Goal: Register for event/course

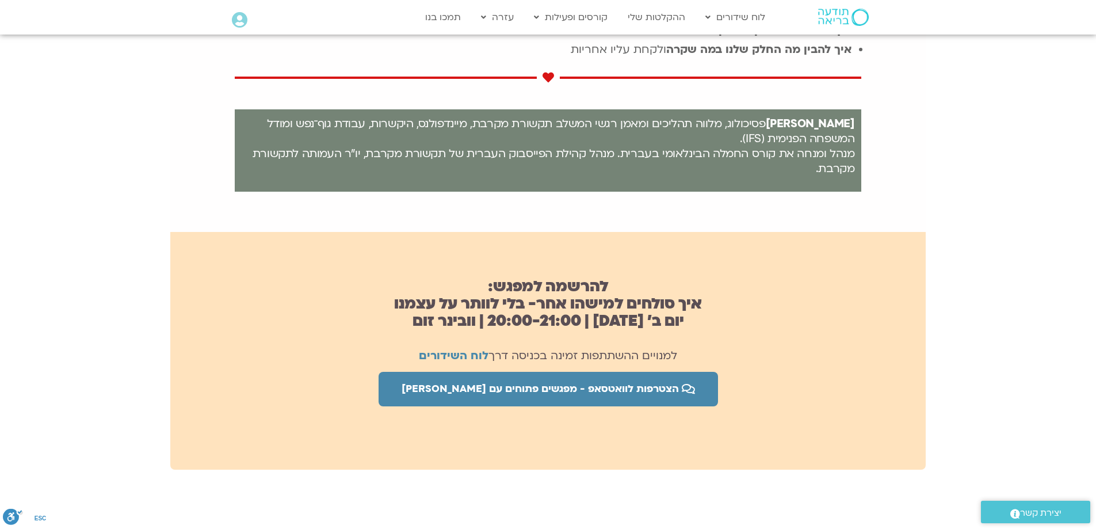
scroll to position [575, 0]
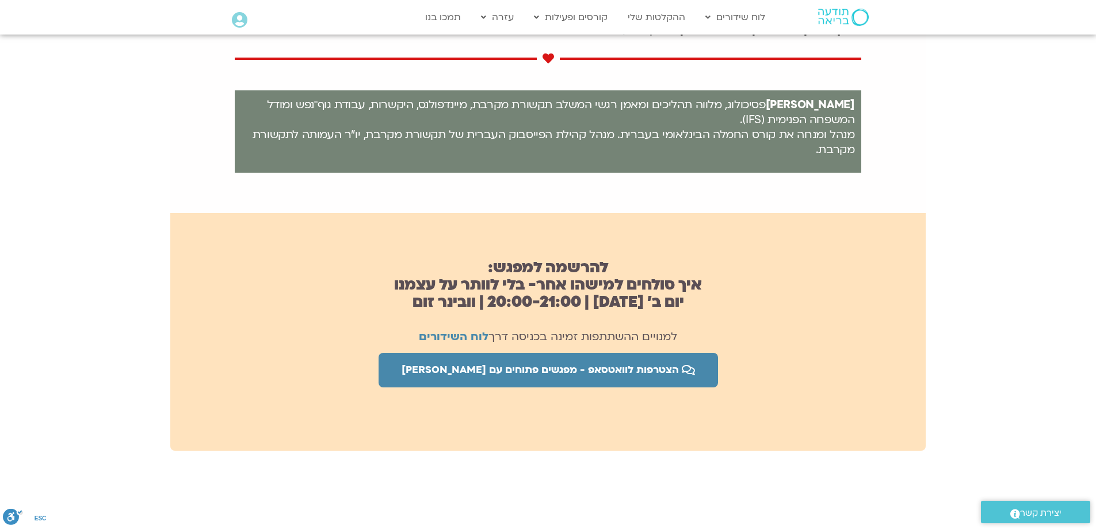
click at [632, 280] on h2 "להרשמה למפגש: איך סולחים למישהו אחר- בלי לוותר על עצמנו יום ב׳ [DATE] | 20:00-2…" at bounding box center [547, 285] width 755 height 52
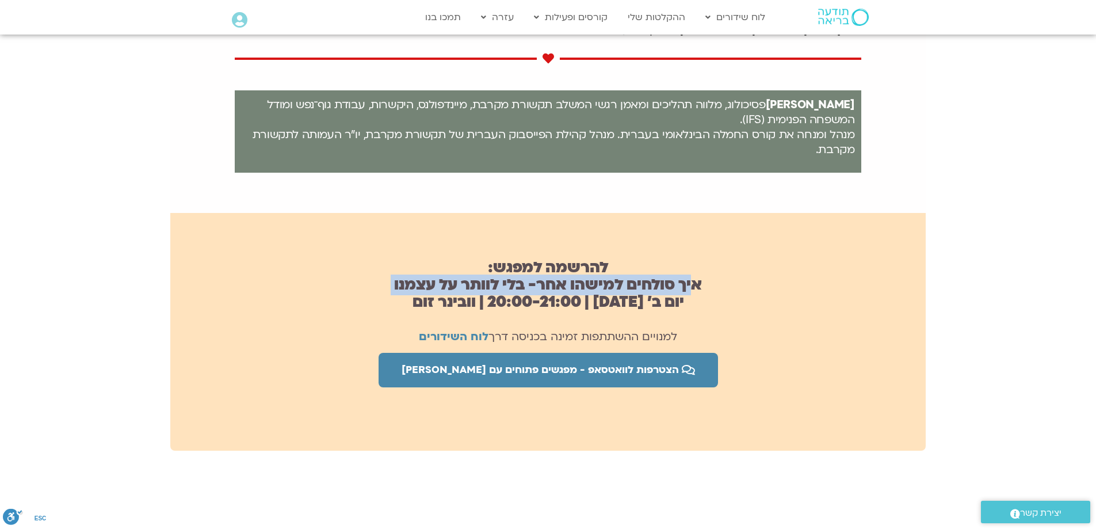
click at [632, 280] on h2 "להרשמה למפגש: איך סולחים למישהו אחר- בלי לוותר על עצמנו יום ב׳ [DATE] | 20:00-2…" at bounding box center [547, 285] width 755 height 52
drag, startPoint x: 632, startPoint y: 280, endPoint x: 669, endPoint y: 280, distance: 36.8
click at [669, 280] on h2 "להרשמה למפגש: איך סולחים למישהו אחר- בלי לוותר על עצמנו יום ב׳ [DATE] | 20:00-2…" at bounding box center [547, 285] width 755 height 52
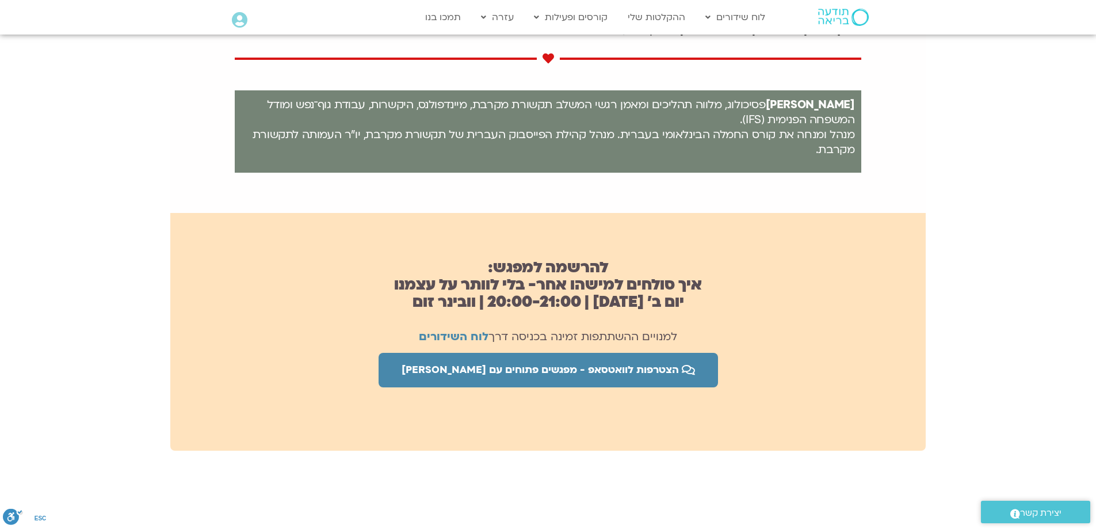
click at [670, 280] on h2 "להרשמה למפגש: איך סולחים למישהו אחר- בלי לוותר על עצמנו יום ב׳ [DATE] | 20:00-2…" at bounding box center [547, 285] width 755 height 52
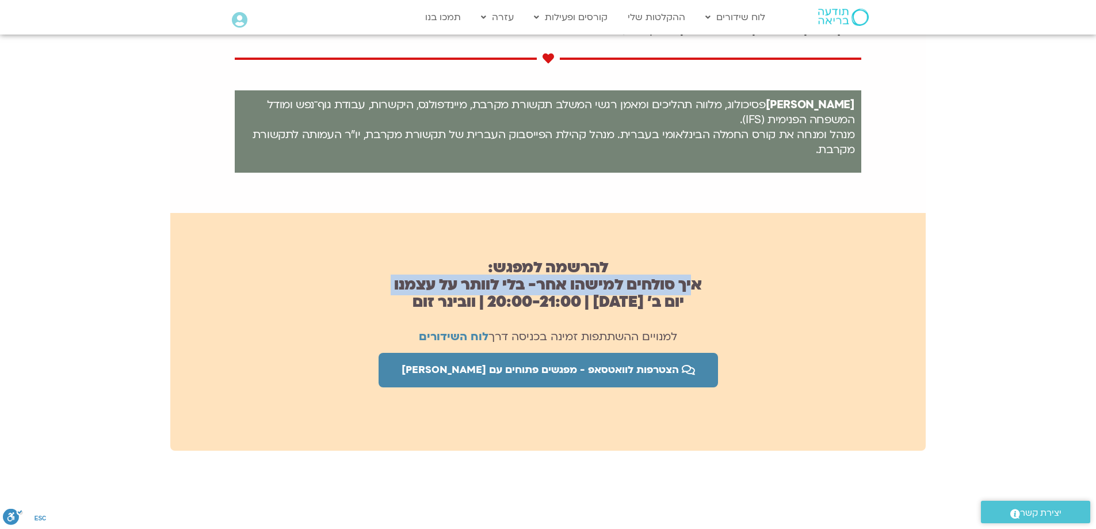
click at [670, 280] on h2 "להרשמה למפגש: איך סולחים למישהו אחר- בלי לוותר על עצמנו יום ב׳ [DATE] | 20:00-2…" at bounding box center [547, 285] width 755 height 52
copy h2 "איך סולחים למישהו אחר- בלי לוותר על עצמנו"
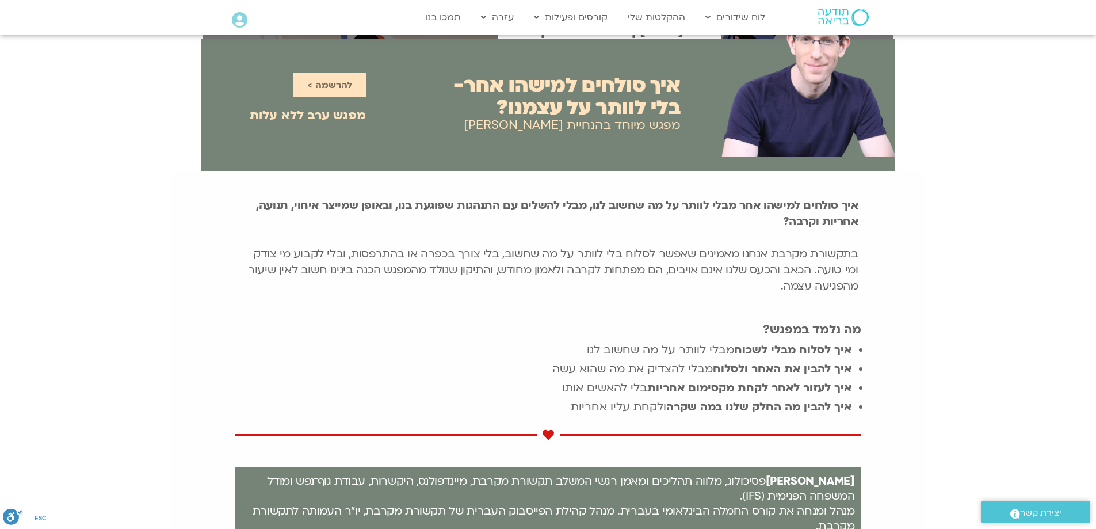
scroll to position [173, 0]
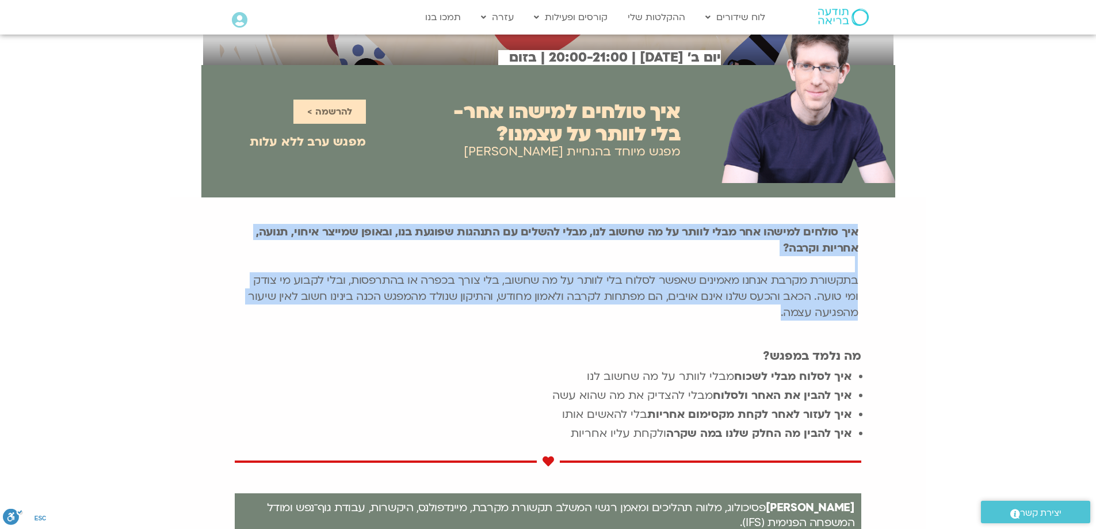
drag, startPoint x: 856, startPoint y: 230, endPoint x: 728, endPoint y: 310, distance: 150.9
click at [728, 310] on p "איך סולחים למישהו אחר מבלי לוותר על מה שחשוב לנו, מבלי להשלים עם התנהגות שפוגעת…" at bounding box center [548, 272] width 620 height 97
copy p "איך סולחים למישהו אחר מבלי לוותר על מה שחשוב לנו, מבלי להשלים עם התנהגות שפוגעת…"
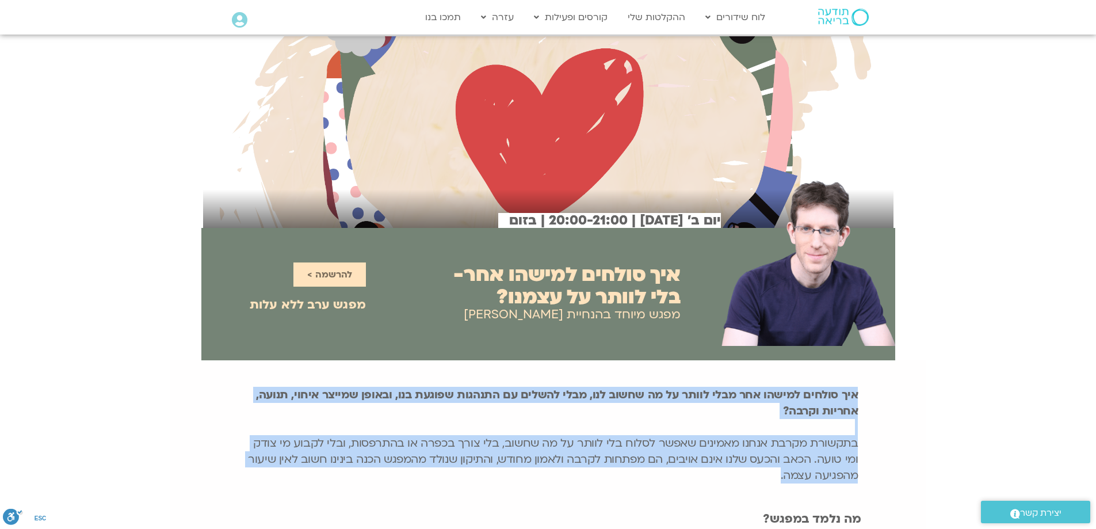
scroll to position [0, 0]
